Goal: Complete application form

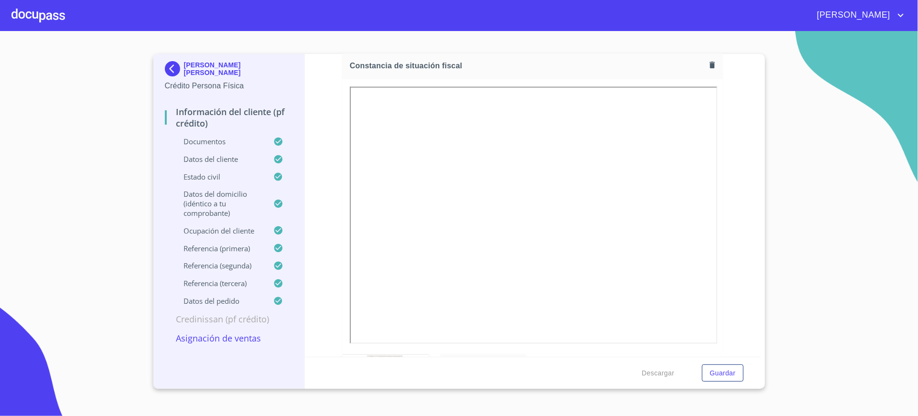
scroll to position [2634, 0]
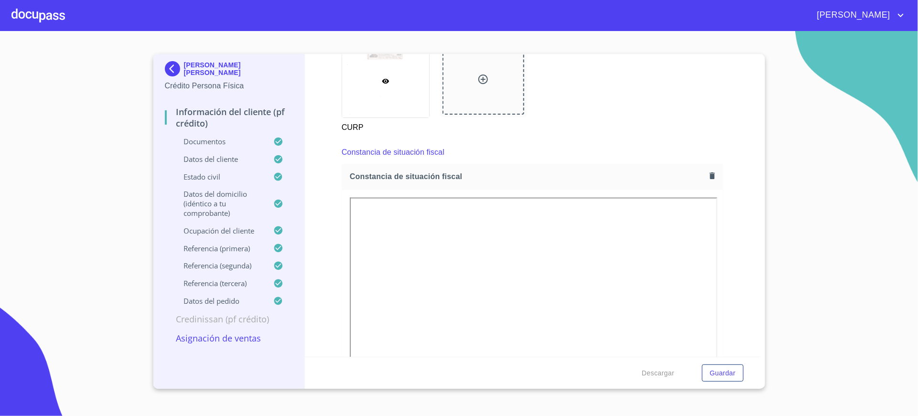
click at [709, 178] on icon "button" at bounding box center [711, 175] width 5 height 7
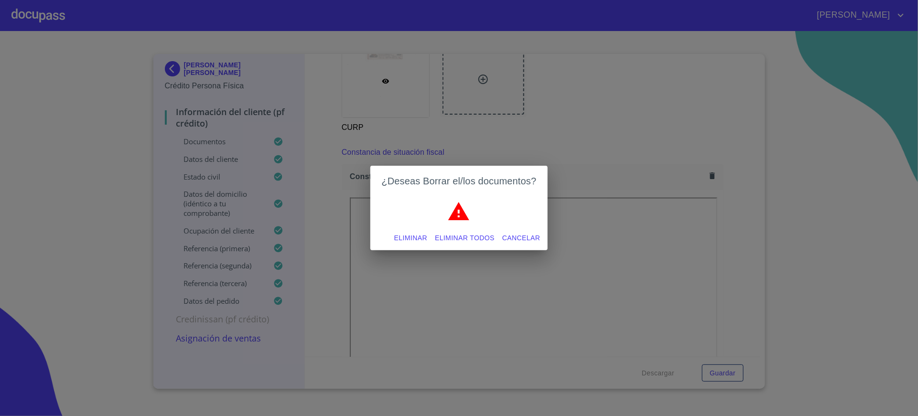
drag, startPoint x: 403, startPoint y: 236, endPoint x: 783, endPoint y: 193, distance: 382.1
click at [404, 236] on span "Eliminar" at bounding box center [410, 238] width 33 height 12
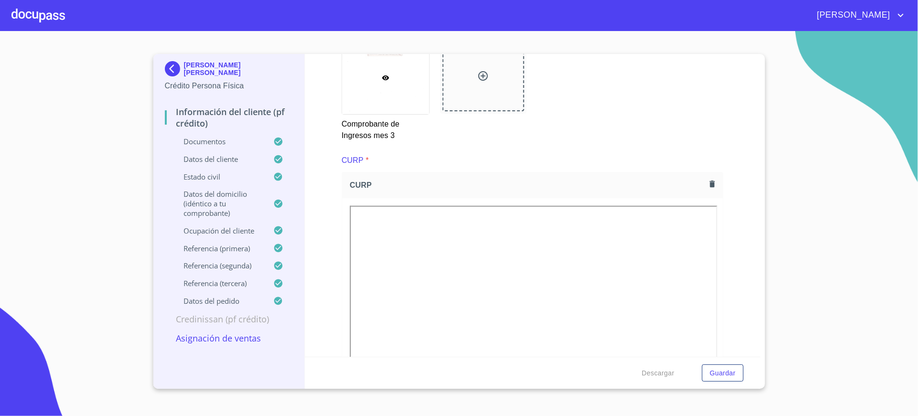
scroll to position [2204, 0]
click at [709, 185] on icon "button" at bounding box center [711, 184] width 5 height 7
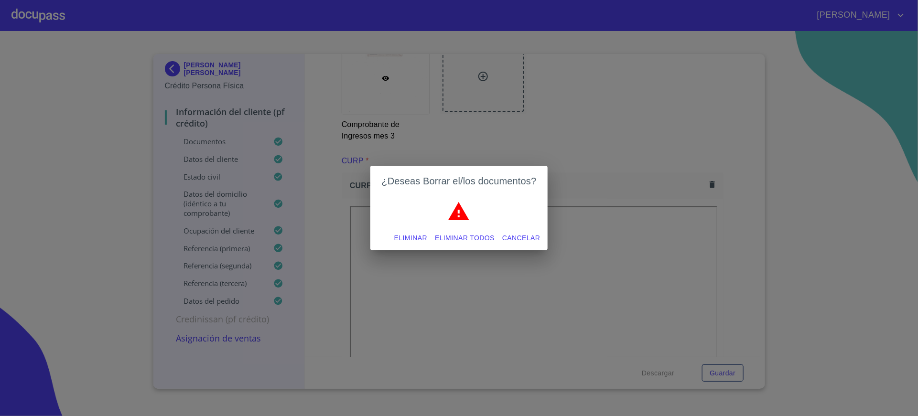
click at [402, 233] on span "Eliminar" at bounding box center [410, 238] width 33 height 12
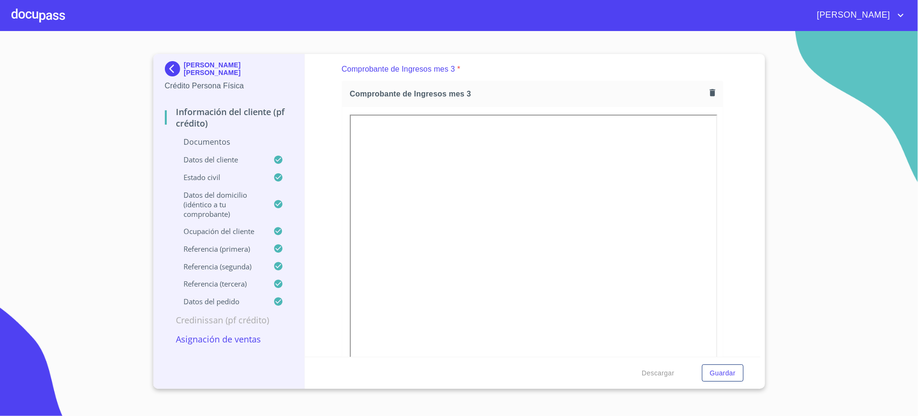
scroll to position [1846, 0]
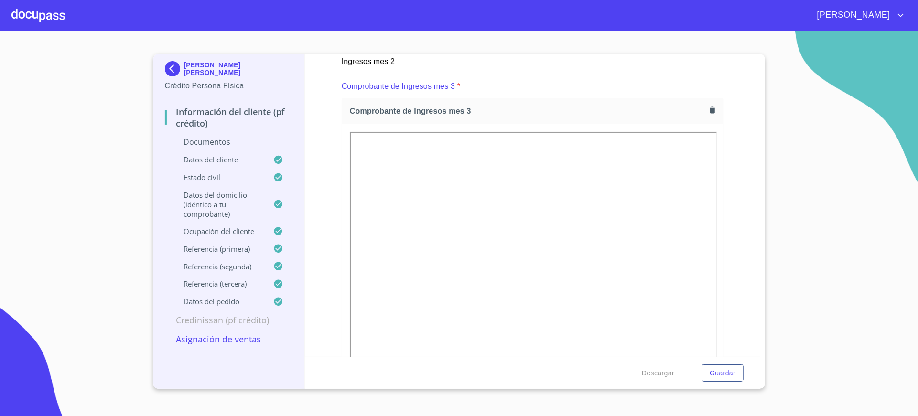
click at [707, 107] on icon "button" at bounding box center [711, 109] width 9 height 9
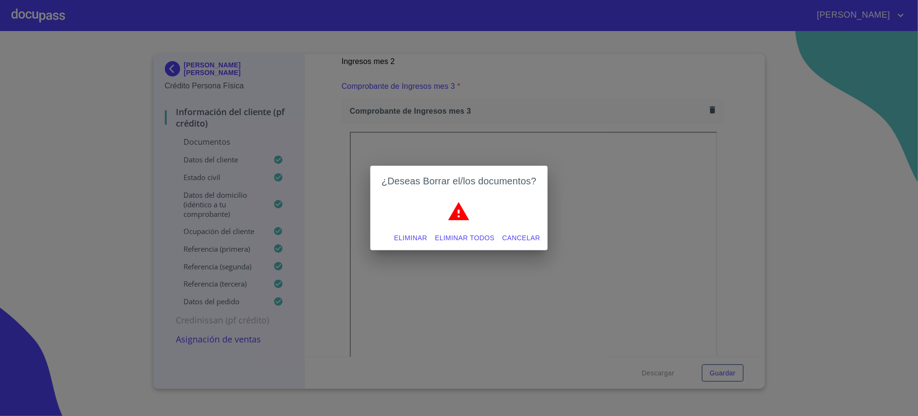
click at [407, 241] on span "Eliminar" at bounding box center [410, 238] width 33 height 12
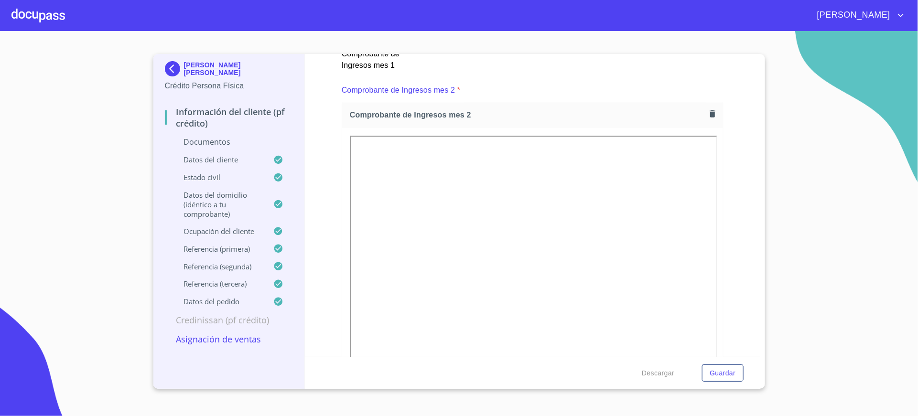
scroll to position [1344, 0]
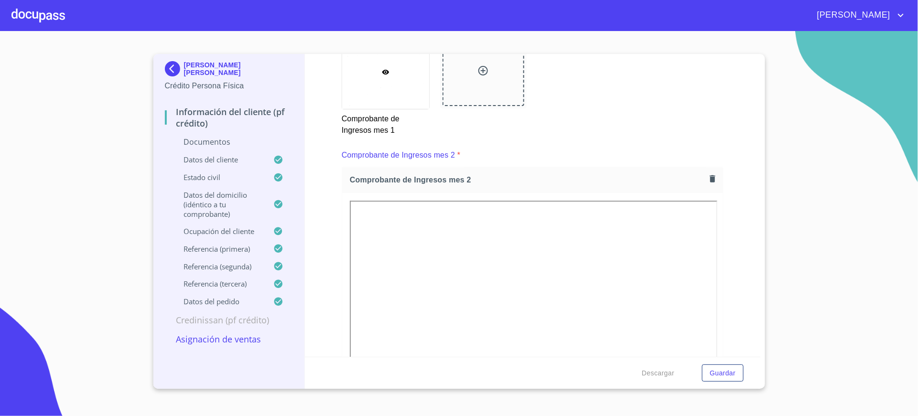
click at [707, 178] on icon "button" at bounding box center [711, 178] width 9 height 9
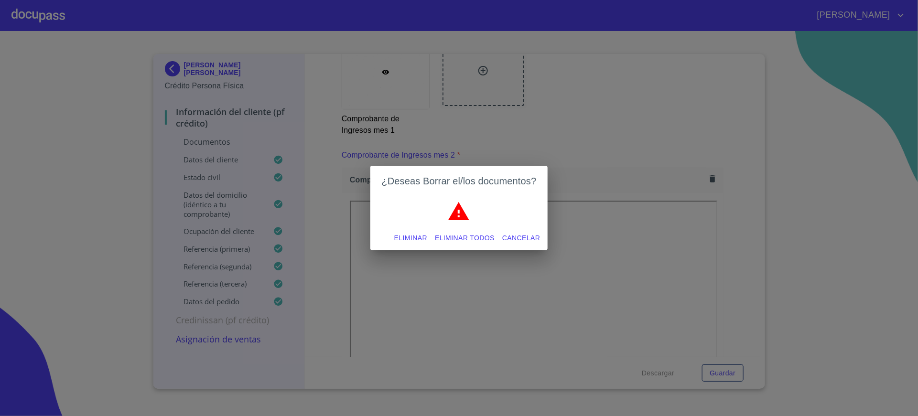
click at [396, 238] on span "Eliminar" at bounding box center [410, 238] width 33 height 12
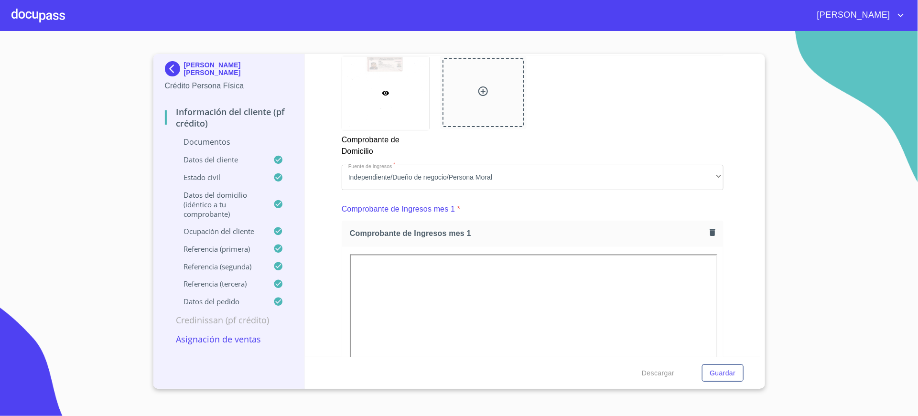
scroll to position [843, 0]
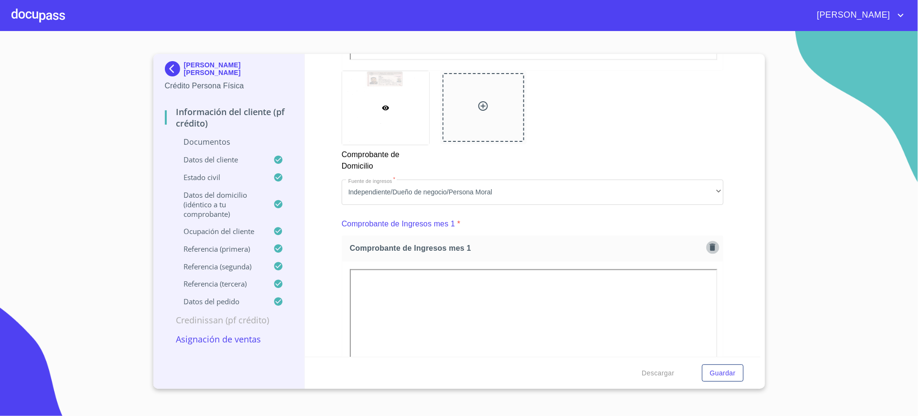
click at [707, 251] on icon "button" at bounding box center [711, 247] width 9 height 9
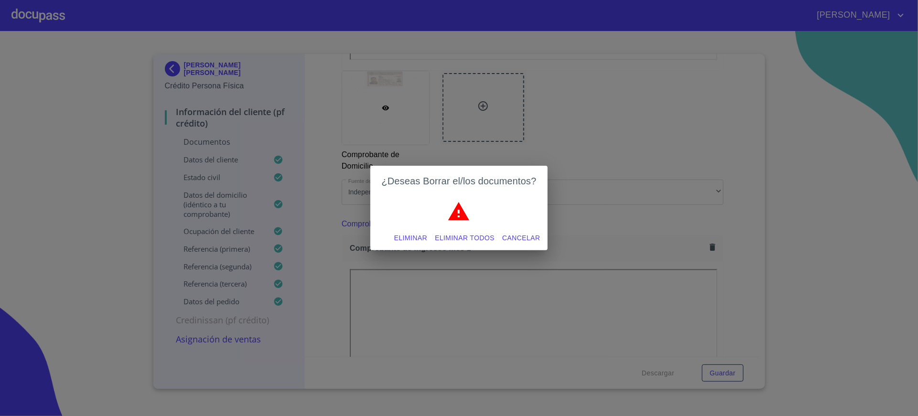
click at [399, 233] on span "Eliminar" at bounding box center [410, 238] width 33 height 12
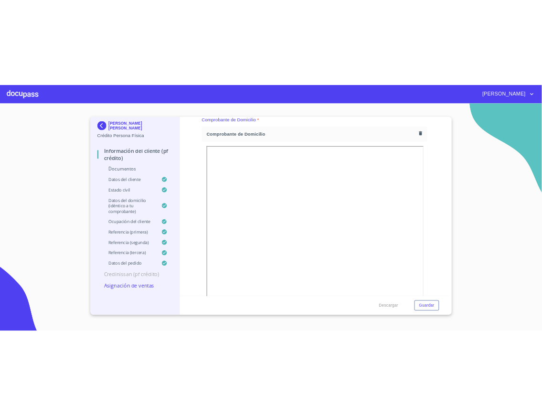
scroll to position [413, 0]
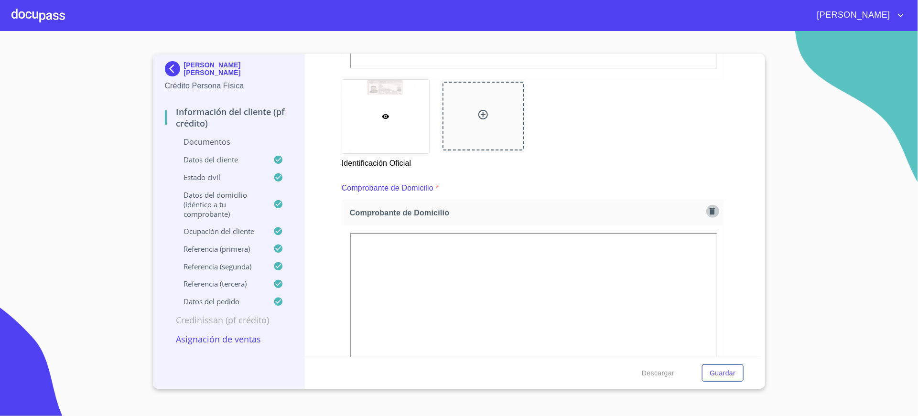
click at [709, 209] on icon "button" at bounding box center [711, 211] width 5 height 7
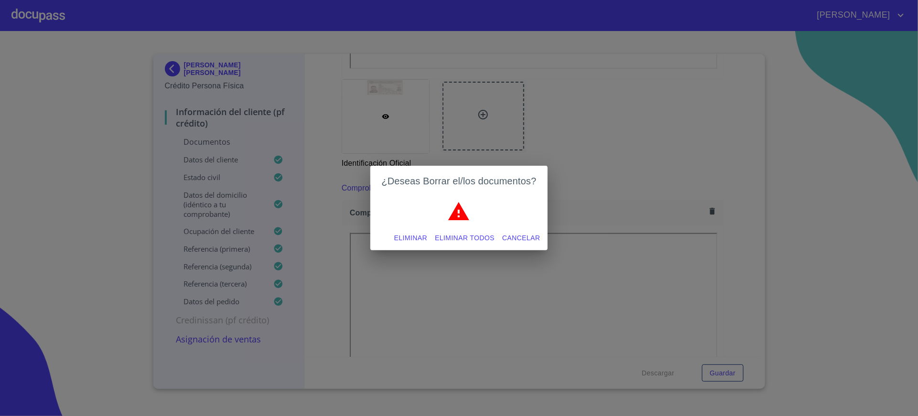
click at [417, 236] on span "Eliminar" at bounding box center [410, 238] width 33 height 12
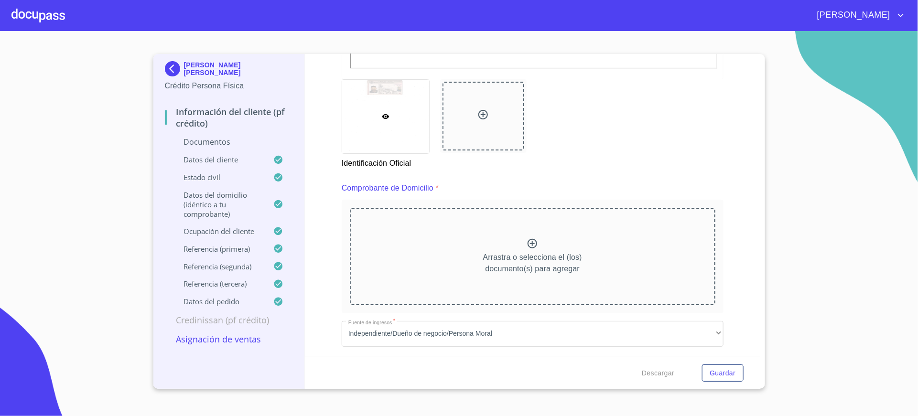
drag, startPoint x: 579, startPoint y: 129, endPoint x: 592, endPoint y: 109, distance: 23.2
click at [579, 129] on div "Identificación Oficial" at bounding box center [532, 124] width 393 height 101
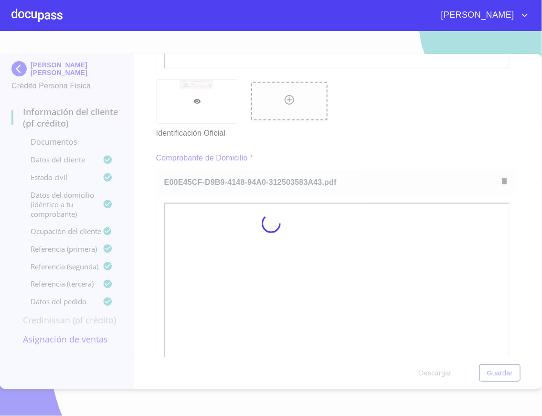
click at [513, 216] on div at bounding box center [271, 223] width 542 height 385
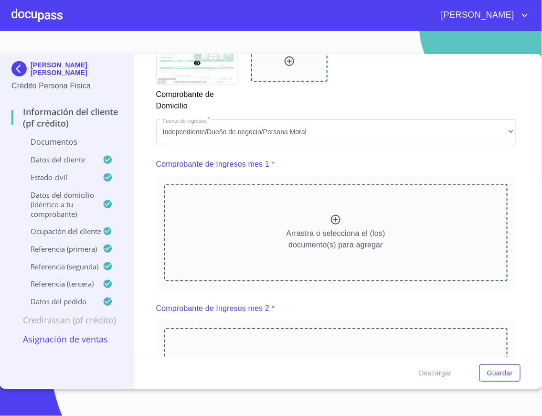
scroll to position [914, 0]
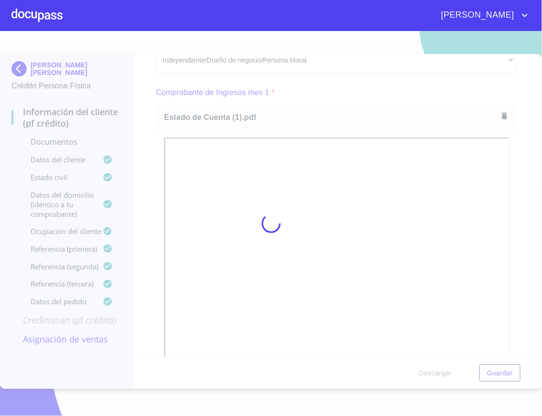
click at [522, 188] on div at bounding box center [271, 223] width 542 height 385
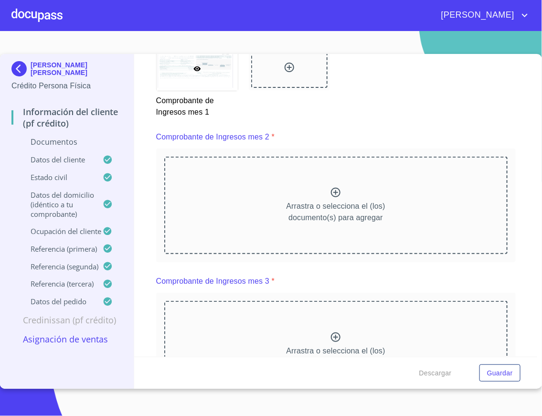
scroll to position [1344, 0]
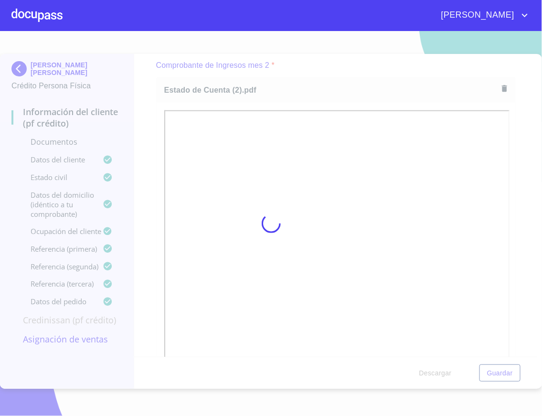
click at [529, 182] on div at bounding box center [271, 223] width 542 height 385
click at [519, 183] on div at bounding box center [271, 223] width 542 height 385
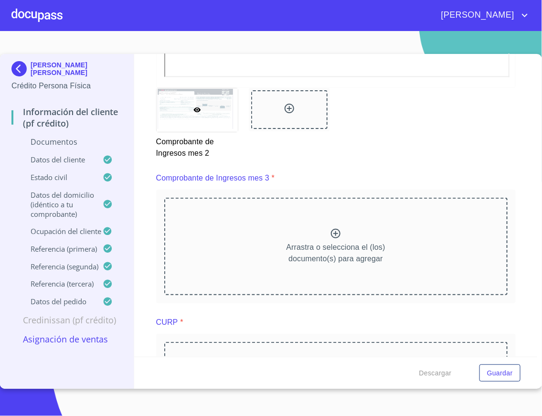
scroll to position [1702, 0]
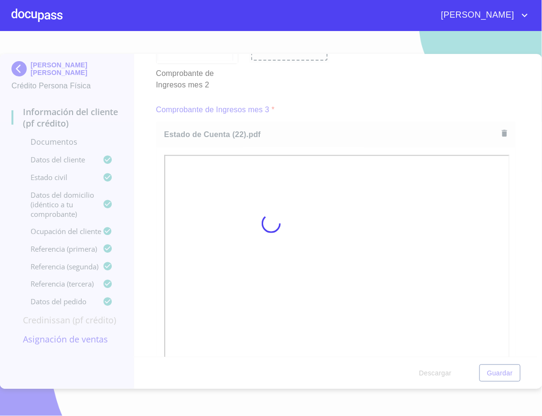
click at [513, 213] on div at bounding box center [271, 223] width 542 height 385
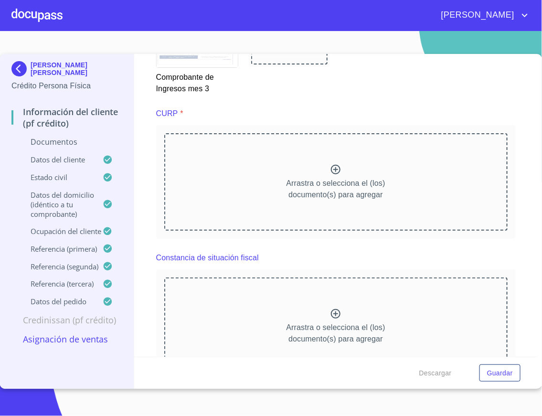
scroll to position [2132, 0]
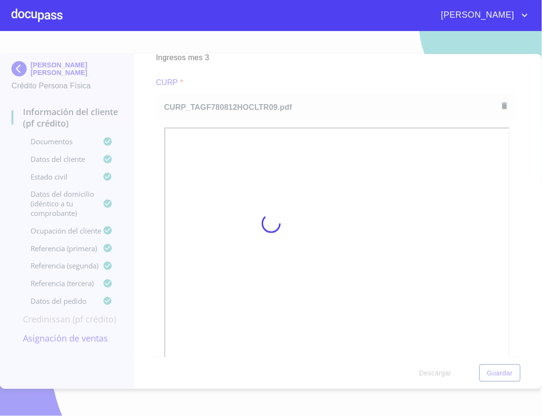
click at [513, 228] on div at bounding box center [271, 223] width 542 height 385
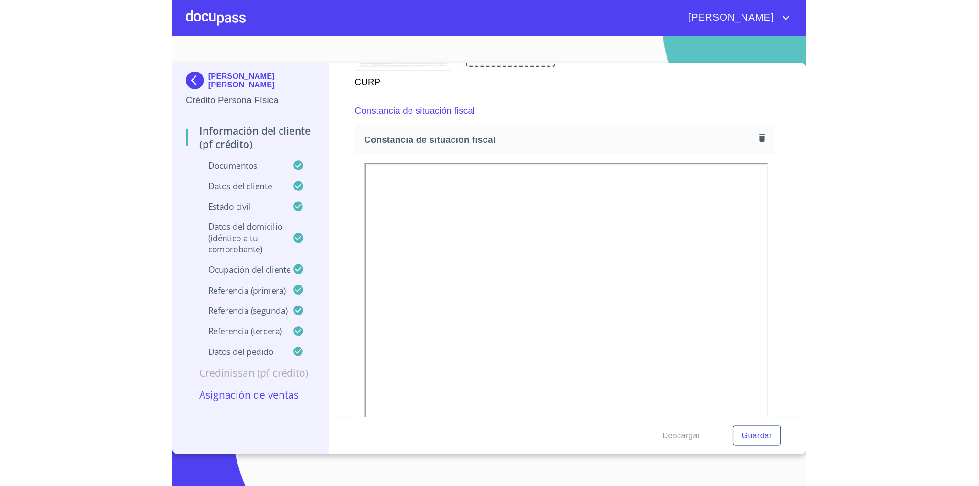
scroll to position [2562, 0]
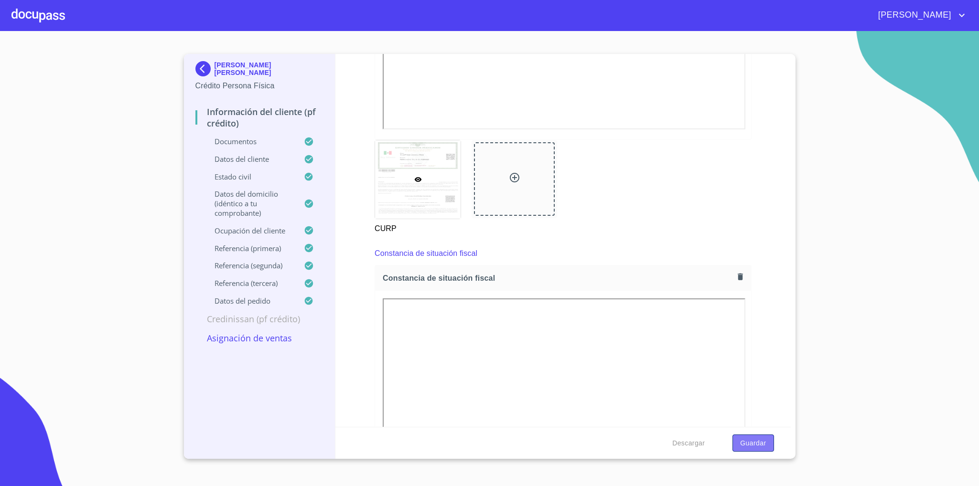
click at [752, 439] on span "Guardar" at bounding box center [753, 444] width 26 height 12
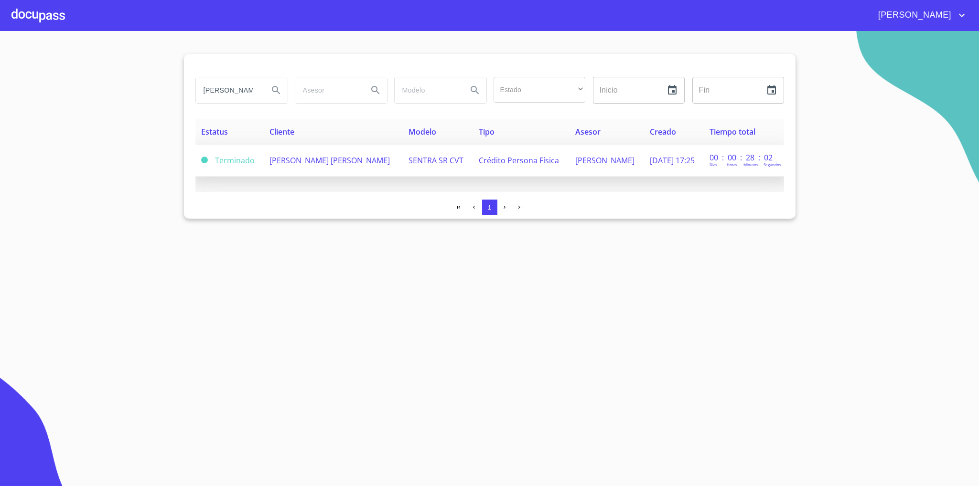
click at [413, 156] on span "SENTRA SR CVT" at bounding box center [435, 160] width 55 height 11
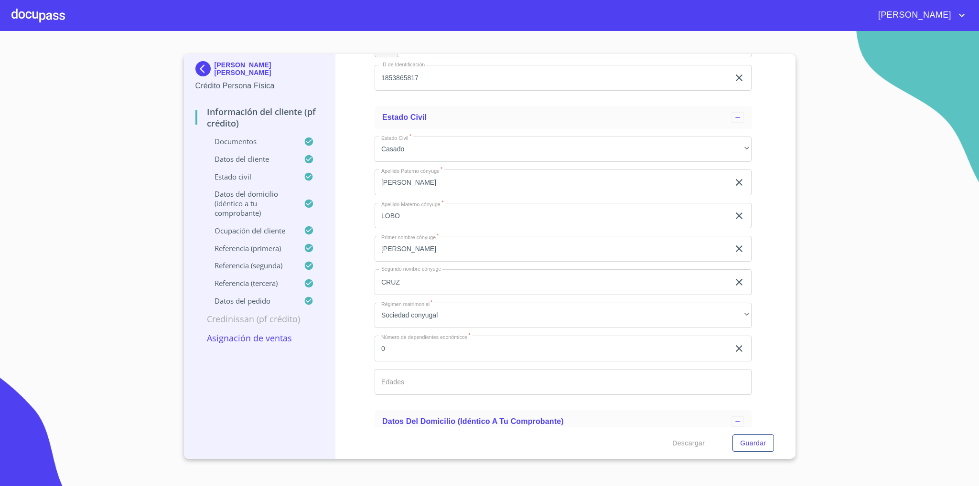
scroll to position [5612, 0]
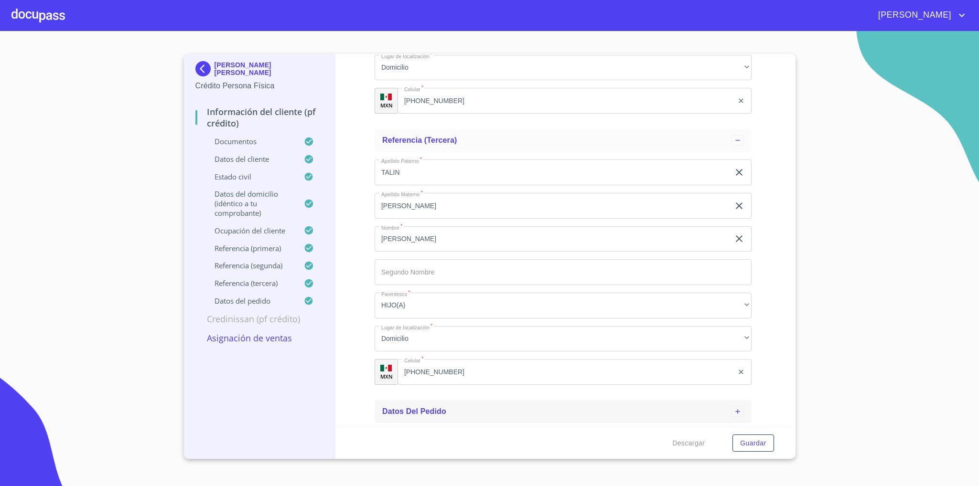
click at [685, 410] on div "Datos del pedido" at bounding box center [556, 411] width 349 height 11
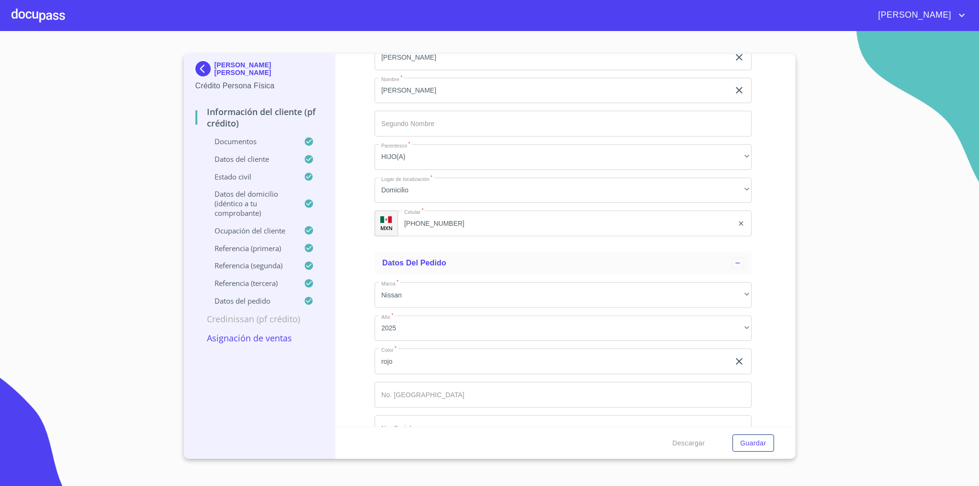
scroll to position [5786, 0]
